Goal: Task Accomplishment & Management: Use online tool/utility

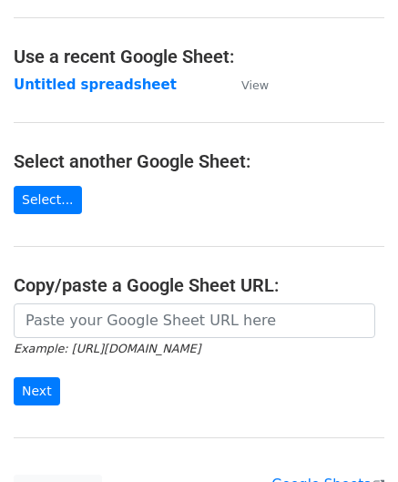
scroll to position [91, 0]
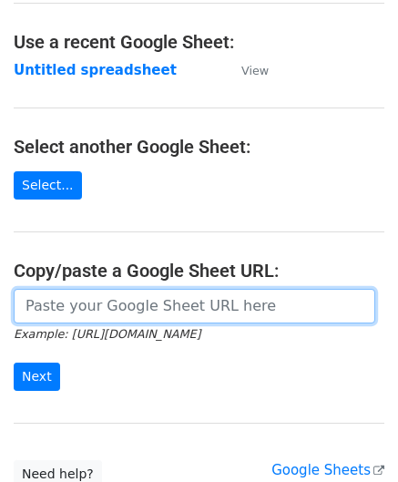
click at [64, 304] on input "url" at bounding box center [194, 306] width 361 height 35
paste input "https://docs.google.com/spreadsheets/d/1qjCFVa-05buhFcYJuT2WZlyUR3I3swT0oH3fUCh…"
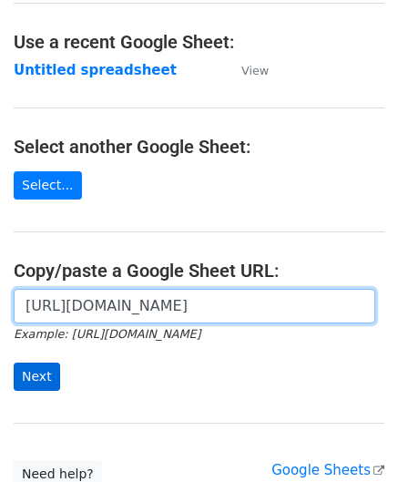
type input "https://docs.google.com/spreadsheets/d/1qjCFVa-05buhFcYJuT2WZlyUR3I3swT0oH3fUCh…"
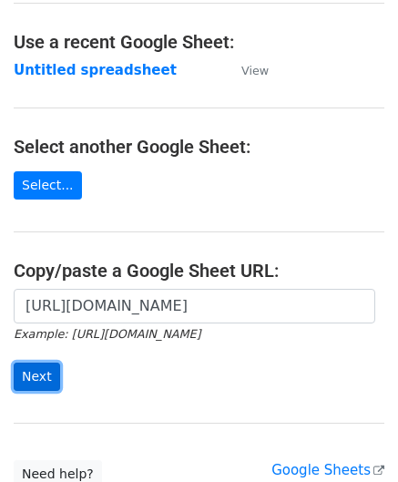
click at [32, 369] on input "Next" at bounding box center [37, 376] width 46 height 28
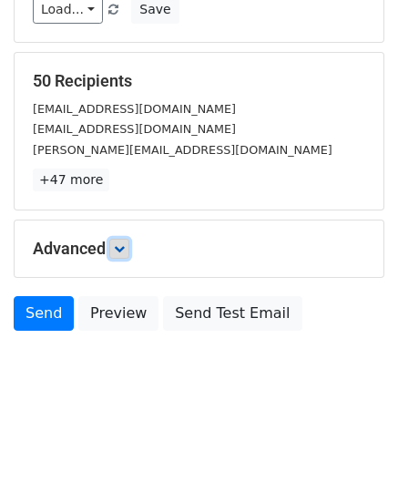
click at [122, 243] on icon at bounding box center [119, 248] width 11 height 11
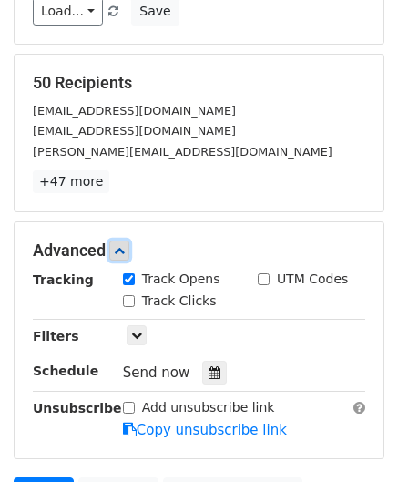
scroll to position [222, 0]
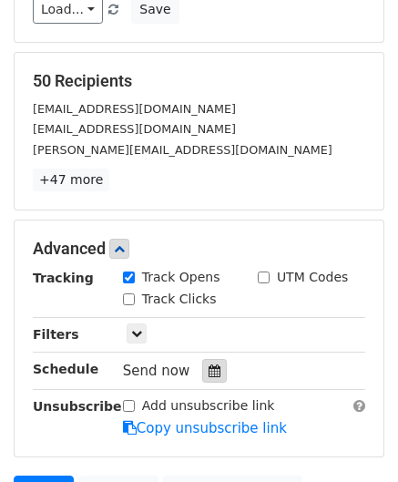
click at [208, 365] on icon at bounding box center [214, 370] width 12 height 13
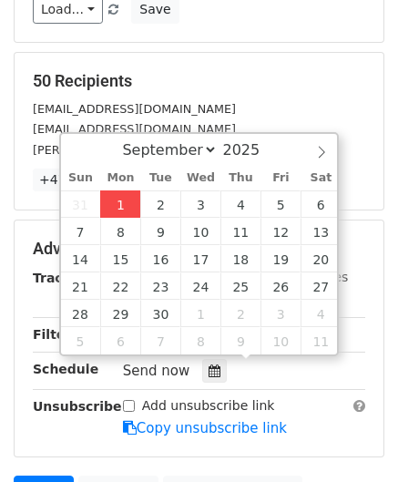
type input "[DATE] 12:00"
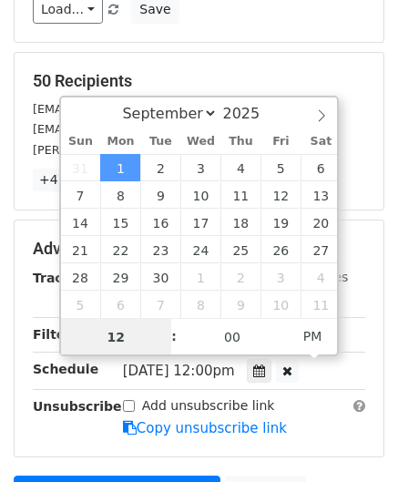
scroll to position [0, 0]
type input "2"
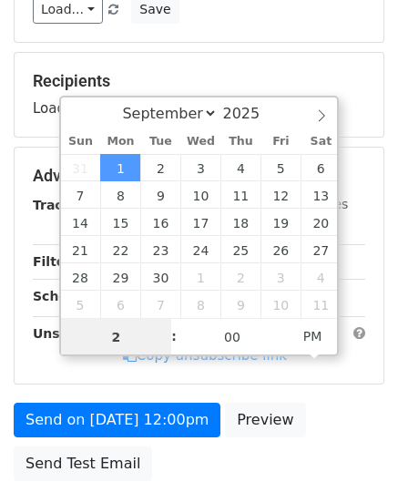
drag, startPoint x: 113, startPoint y: 336, endPoint x: 47, endPoint y: 344, distance: 66.1
click at [47, 344] on body "New Campaign Daily emails left: 50 Google Sheet: Untitled spreadsheet Variables…" at bounding box center [199, 177] width 398 height 771
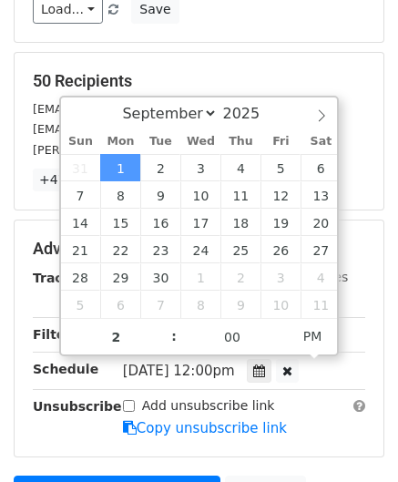
type input "[DATE] 14:00"
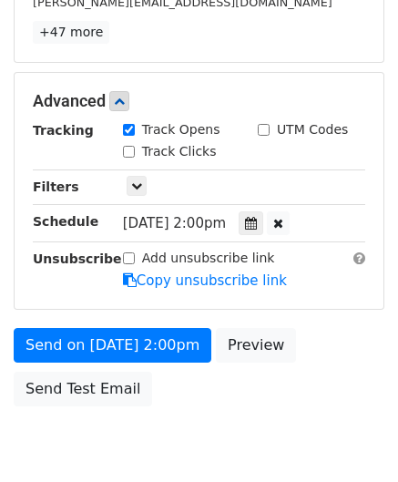
scroll to position [408, 0]
